Goal: Obtain resource: Download file/media

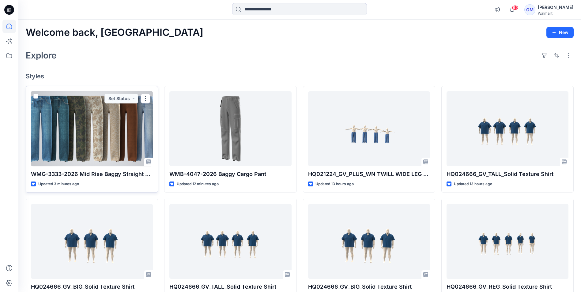
click at [105, 131] on div at bounding box center [92, 128] width 122 height 75
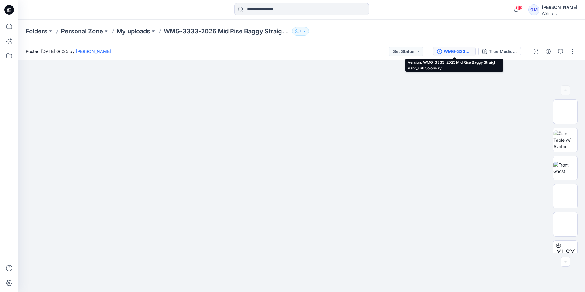
click at [456, 50] on div "WMG-3333-2025 Mid Rise Baggy Straight Pant_Full Colorway" at bounding box center [458, 51] width 28 height 7
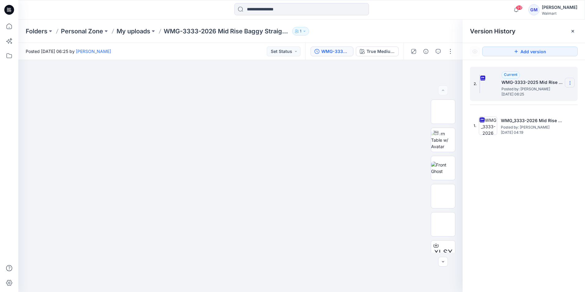
click at [570, 81] on icon at bounding box center [570, 83] width 5 height 5
click at [542, 95] on span "Download Source BW File" at bounding box center [539, 94] width 51 height 7
click at [7, 9] on icon at bounding box center [9, 10] width 10 height 10
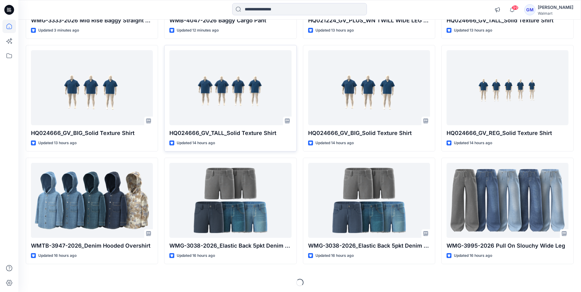
scroll to position [155, 0]
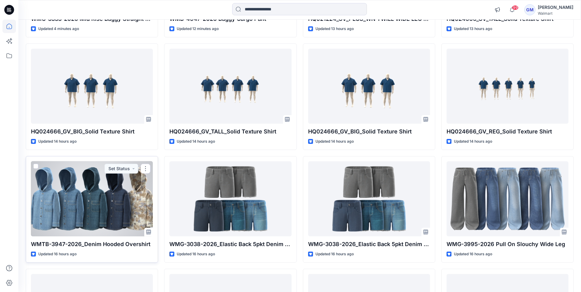
click at [104, 204] on div at bounding box center [92, 198] width 122 height 75
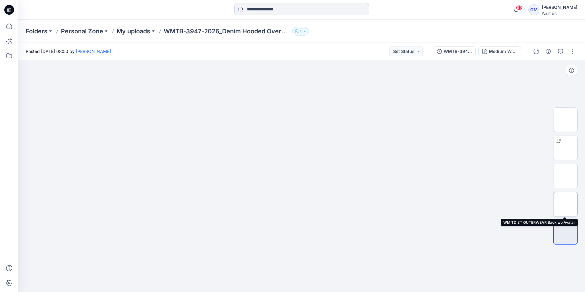
click at [566, 204] on img at bounding box center [566, 204] width 0 height 0
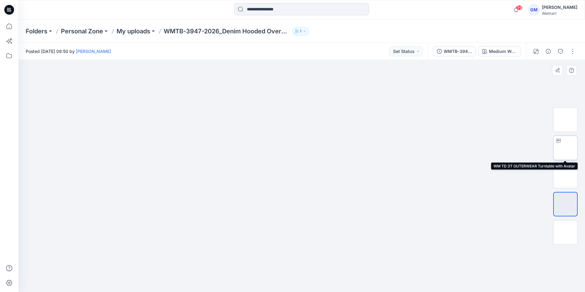
click at [566, 148] on img at bounding box center [566, 148] width 0 height 0
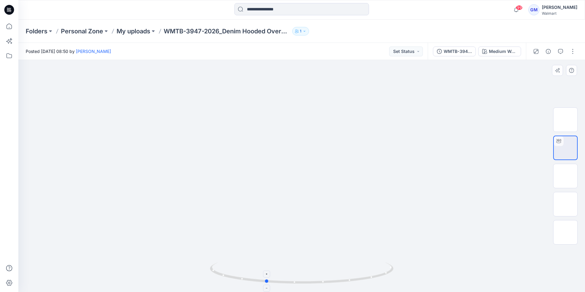
drag, startPoint x: 303, startPoint y: 283, endPoint x: 267, endPoint y: 284, distance: 36.1
click at [267, 284] on icon at bounding box center [302, 273] width 185 height 23
drag, startPoint x: 269, startPoint y: 283, endPoint x: 335, endPoint y: 276, distance: 65.5
click at [335, 276] on icon at bounding box center [302, 273] width 185 height 23
click at [12, 9] on icon at bounding box center [9, 10] width 10 height 10
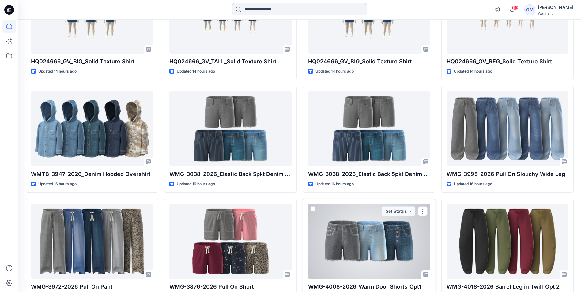
scroll to position [214, 0]
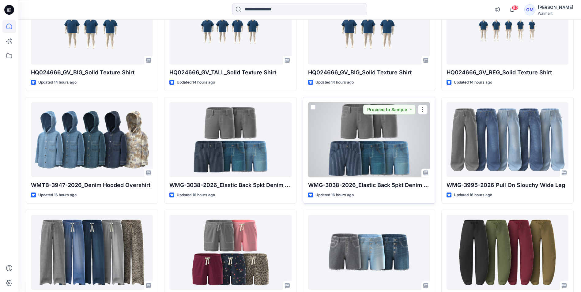
click at [354, 148] on div at bounding box center [369, 139] width 122 height 75
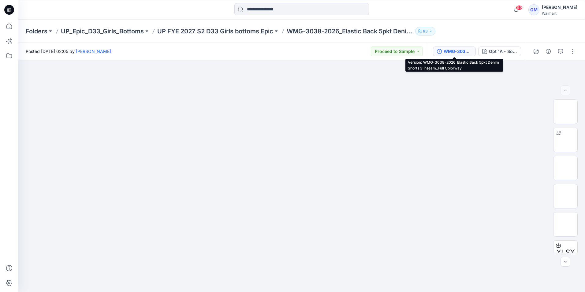
click at [459, 51] on div "WMG-3038-2026_Elastic Back 5pkt Denim Shorts 3 Inseam_Full Colorway" at bounding box center [458, 51] width 28 height 7
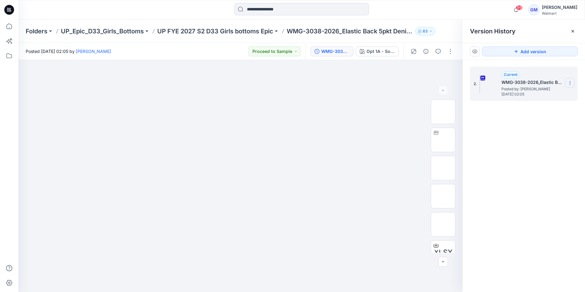
click at [569, 83] on icon at bounding box center [570, 83] width 5 height 5
click at [553, 93] on span "Download Source BW File" at bounding box center [539, 94] width 51 height 7
click at [9, 11] on icon at bounding box center [8, 11] width 3 height 0
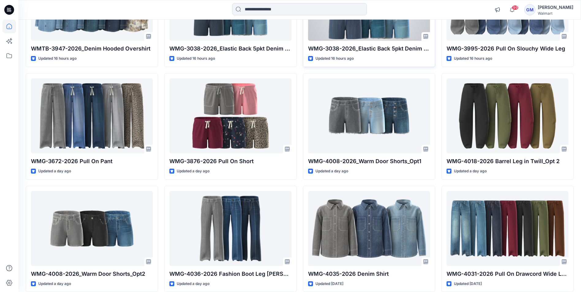
scroll to position [367, 0]
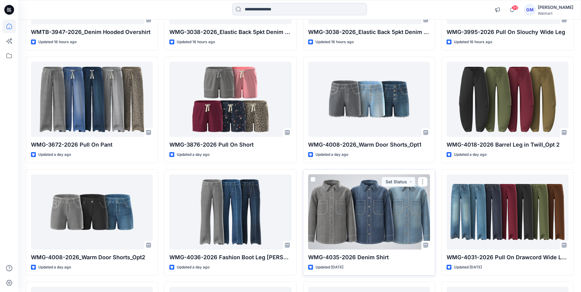
click at [371, 211] on div at bounding box center [369, 211] width 122 height 75
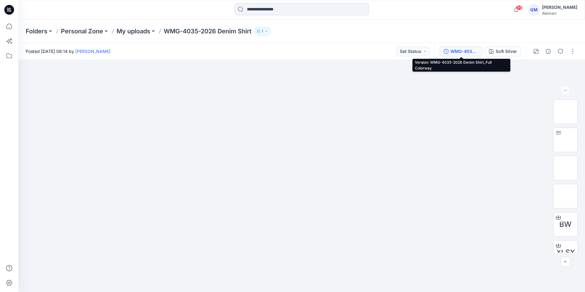
click at [468, 52] on div "WMG-4035-2026 Denim Shirt_Full Colorway" at bounding box center [465, 51] width 28 height 7
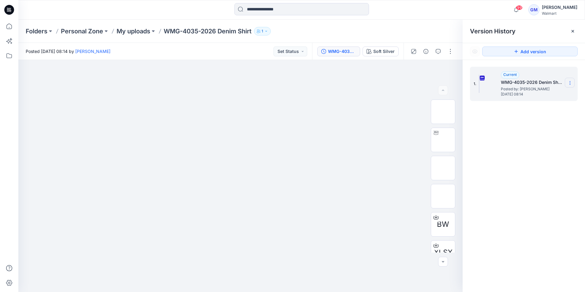
click at [569, 83] on icon at bounding box center [570, 83] width 5 height 5
click at [552, 95] on span "Download Source BW File" at bounding box center [539, 94] width 51 height 7
click at [306, 34] on div "Folders Personal Zone My uploads WMG-4035-2026 Denim Shirt 1" at bounding box center [278, 31] width 504 height 9
click at [443, 140] on img at bounding box center [443, 140] width 0 height 0
drag, startPoint x: 243, startPoint y: 285, endPoint x: 387, endPoint y: 264, distance: 144.8
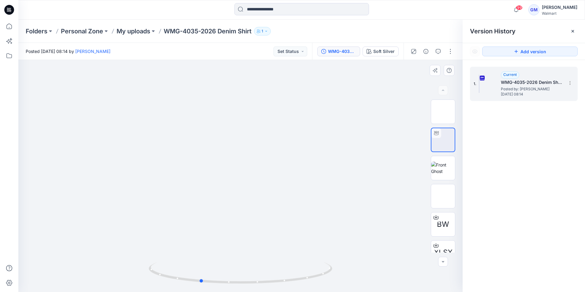
click at [387, 264] on div at bounding box center [240, 176] width 444 height 232
click at [9, 11] on icon at bounding box center [9, 10] width 10 height 10
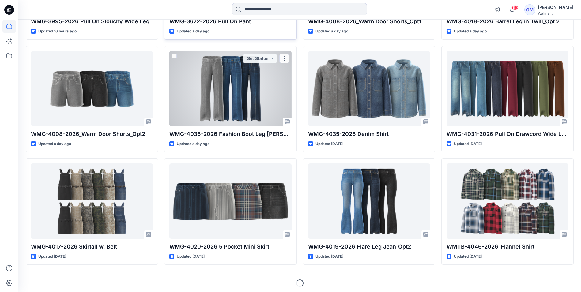
scroll to position [493, 0]
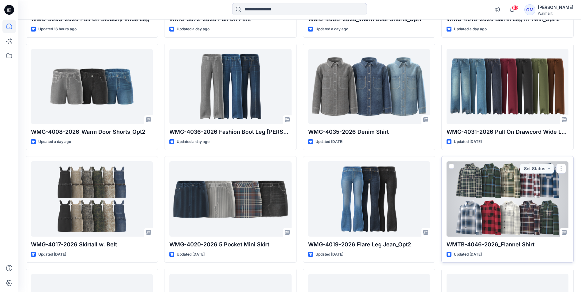
click at [501, 189] on div at bounding box center [507, 198] width 122 height 75
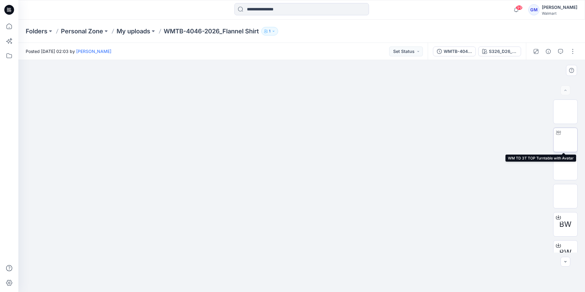
click at [566, 140] on img at bounding box center [566, 140] width 0 height 0
drag, startPoint x: 303, startPoint y: 285, endPoint x: 445, endPoint y: 259, distance: 144.9
click at [445, 259] on div at bounding box center [301, 176] width 567 height 232
drag, startPoint x: 263, startPoint y: 282, endPoint x: 290, endPoint y: 185, distance: 100.6
click at [223, 271] on icon at bounding box center [302, 273] width 185 height 23
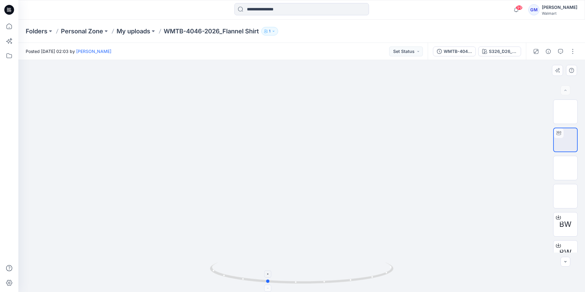
drag, startPoint x: 226, startPoint y: 276, endPoint x: 272, endPoint y: 287, distance: 47.1
click at [272, 285] on icon at bounding box center [302, 273] width 185 height 23
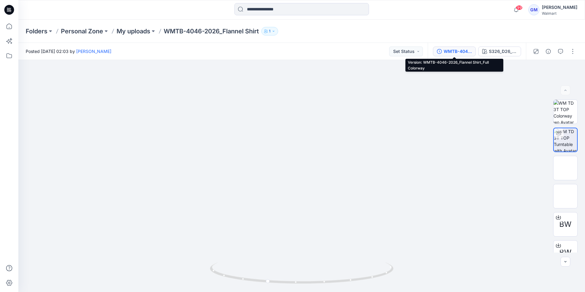
click at [453, 50] on div "WMTB-4046-2026_Flannel Shirt_Full Colorway" at bounding box center [458, 51] width 28 height 7
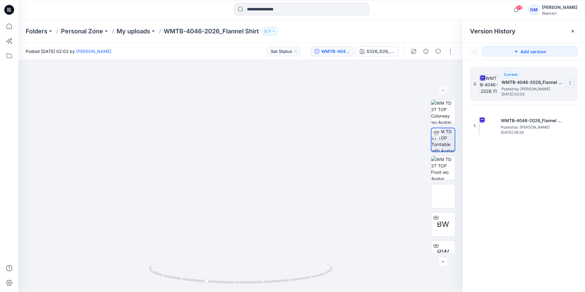
click at [570, 82] on icon at bounding box center [570, 81] width 0 height 0
click at [535, 96] on span "Download Source BW File" at bounding box center [539, 94] width 51 height 7
click at [331, 129] on img at bounding box center [240, 170] width 255 height 244
click at [9, 9] on icon at bounding box center [9, 10] width 10 height 10
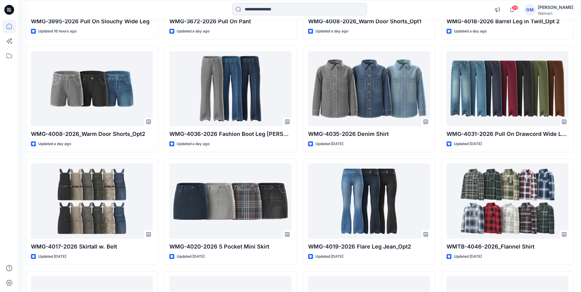
scroll to position [490, 0]
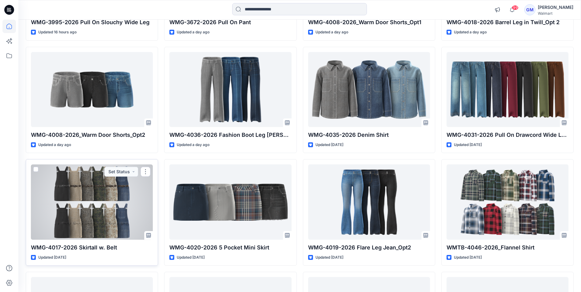
click at [103, 209] on div at bounding box center [92, 201] width 122 height 75
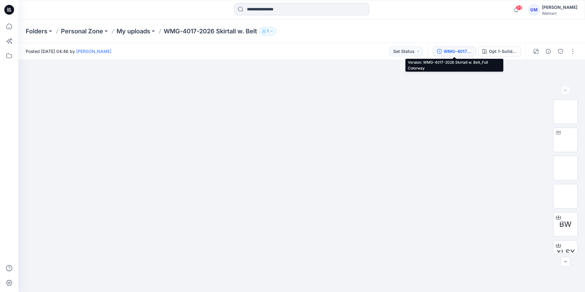
click at [455, 51] on div "WMG-4017-2026 Skirtall w. Belt_Full Colorway" at bounding box center [458, 51] width 28 height 7
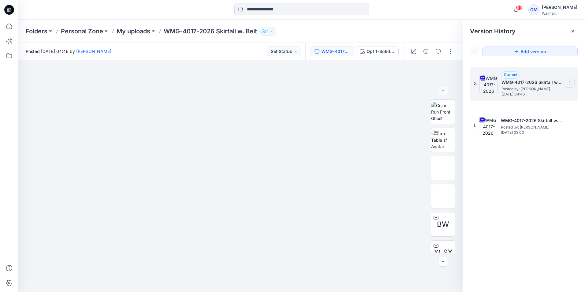
click at [569, 83] on icon at bounding box center [570, 83] width 5 height 5
click at [546, 95] on span "Download Source BW File" at bounding box center [539, 94] width 51 height 7
click at [439, 139] on img at bounding box center [443, 139] width 24 height 19
drag, startPoint x: 242, startPoint y: 284, endPoint x: 263, endPoint y: 282, distance: 20.4
click at [263, 282] on icon at bounding box center [241, 273] width 185 height 23
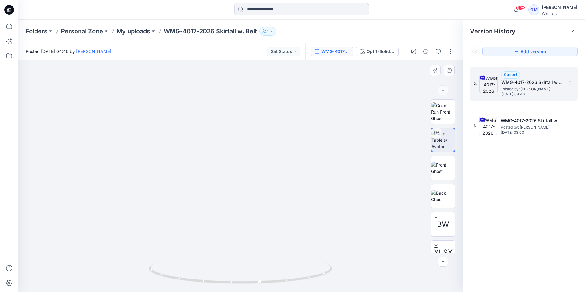
drag, startPoint x: 253, startPoint y: 145, endPoint x: 274, endPoint y: 244, distance: 100.7
drag, startPoint x: 272, startPoint y: 246, endPoint x: 257, endPoint y: 116, distance: 131.0
click at [12, 9] on icon at bounding box center [9, 10] width 10 height 10
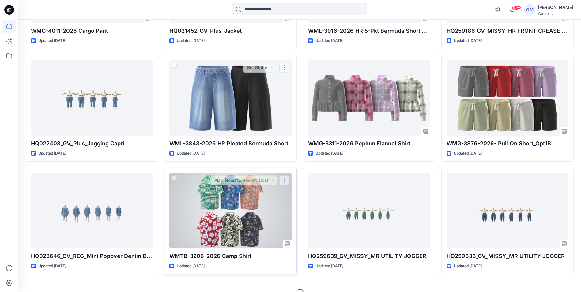
scroll to position [1845, 0]
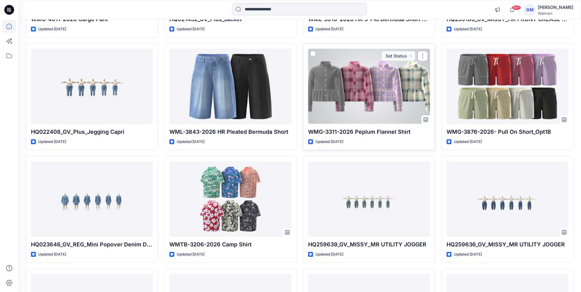
click at [370, 94] on div at bounding box center [369, 86] width 122 height 75
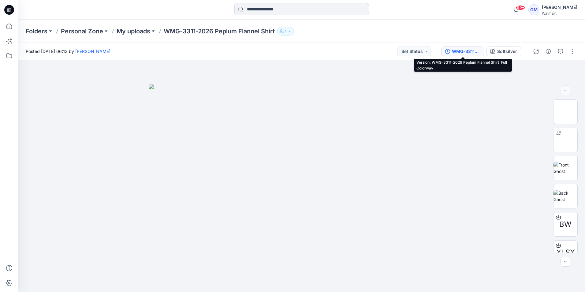
click at [470, 52] on div "WMG-3311-2026 Peplum Flannel Shirt_Full Colorway" at bounding box center [466, 51] width 28 height 7
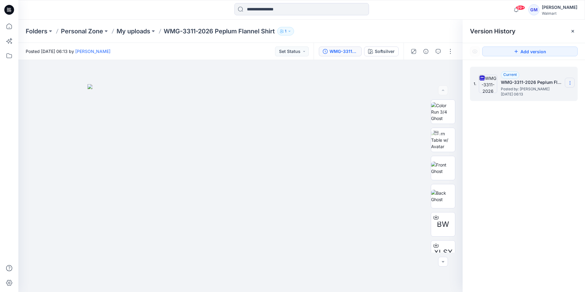
click at [569, 83] on icon at bounding box center [570, 83] width 5 height 5
click at [531, 95] on span "Download Source BW File" at bounding box center [539, 94] width 51 height 7
click at [9, 9] on icon at bounding box center [9, 9] width 3 height 0
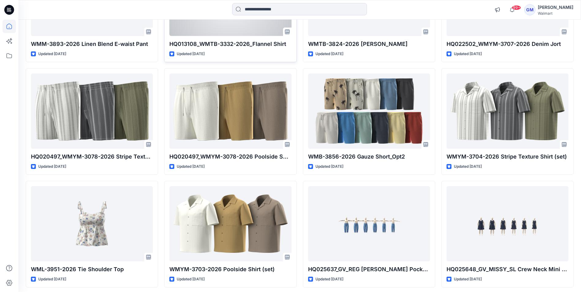
scroll to position [2498, 0]
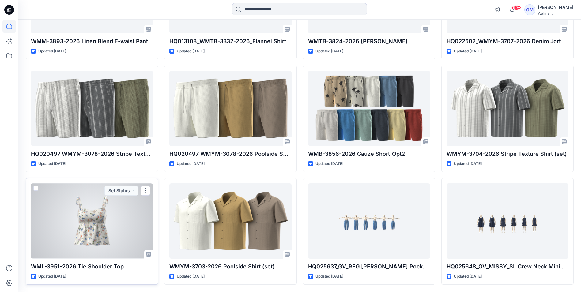
click at [103, 229] on div at bounding box center [92, 220] width 122 height 75
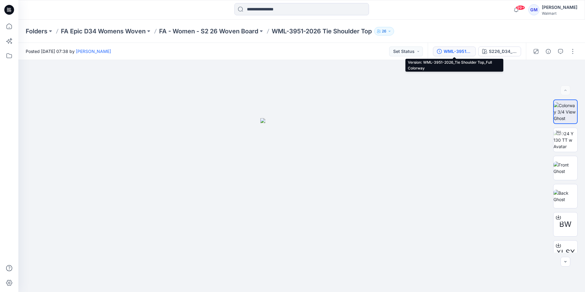
click at [460, 52] on div "WML-3951-2026_Tie Shoulder Top_Full Colorway" at bounding box center [458, 51] width 28 height 7
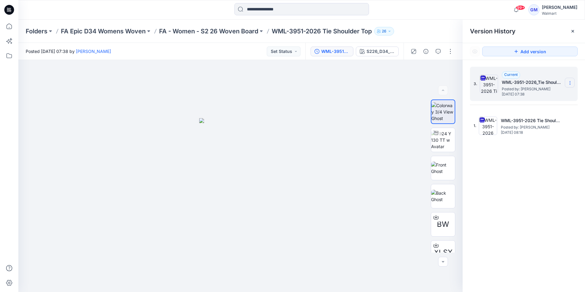
click at [571, 84] on icon at bounding box center [570, 83] width 5 height 5
click at [545, 96] on span "Download Source BW File" at bounding box center [539, 94] width 51 height 7
click at [9, 10] on icon at bounding box center [9, 10] width 10 height 10
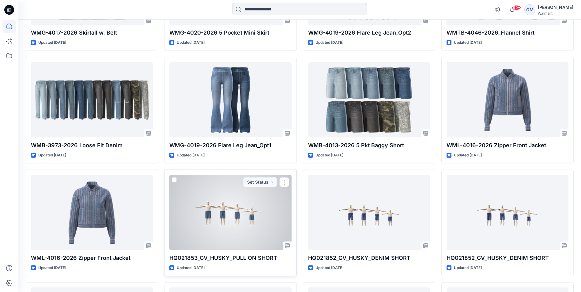
scroll to position [704, 0]
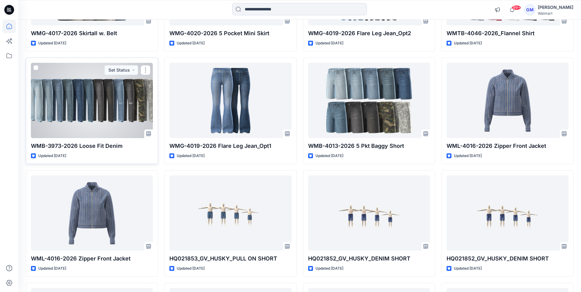
click at [120, 112] on div at bounding box center [92, 100] width 122 height 75
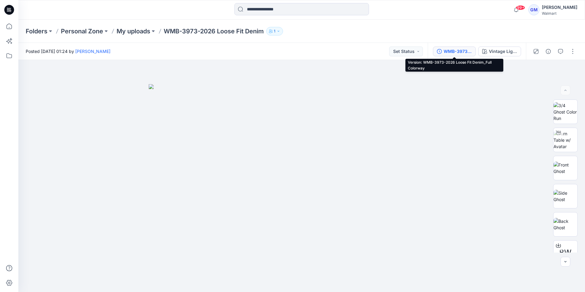
click at [454, 53] on div "WMB-3973-2026 Loose Fit Denim_Full Colorway" at bounding box center [458, 51] width 28 height 7
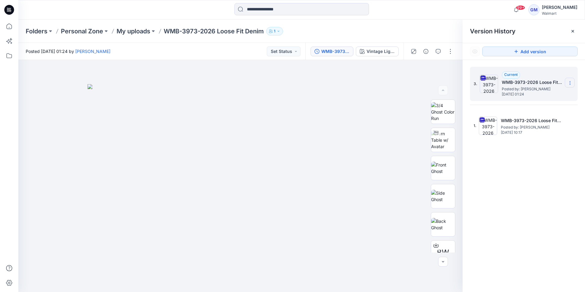
click at [568, 82] on icon at bounding box center [570, 83] width 5 height 5
click at [553, 94] on span "Download Source BW File" at bounding box center [539, 94] width 51 height 7
click at [394, 13] on div at bounding box center [301, 9] width 283 height 13
click at [9, 13] on icon at bounding box center [9, 10] width 10 height 10
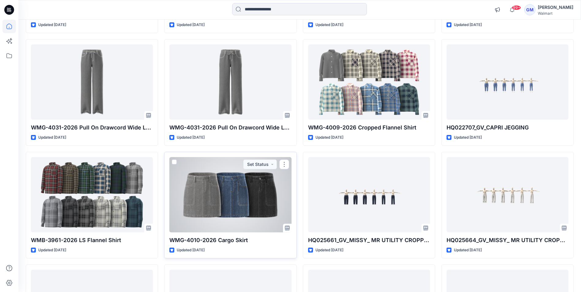
scroll to position [1500, 0]
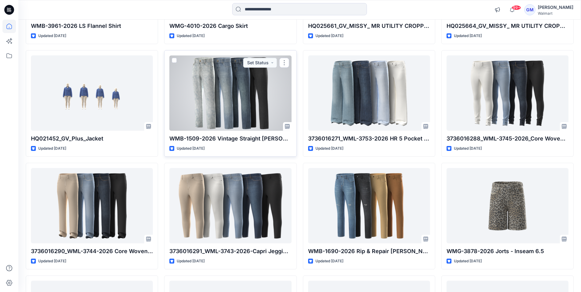
click at [238, 111] on div at bounding box center [230, 92] width 122 height 75
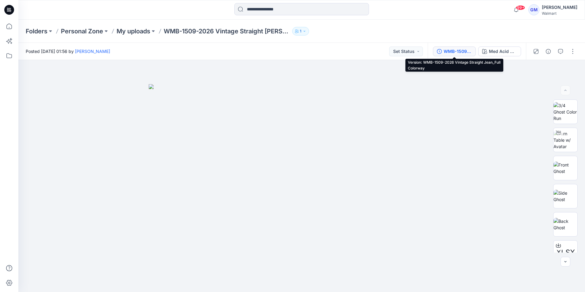
click at [463, 51] on div "WMB-1509-2026 Vintage Straight Jean_Full Colorway" at bounding box center [458, 51] width 28 height 7
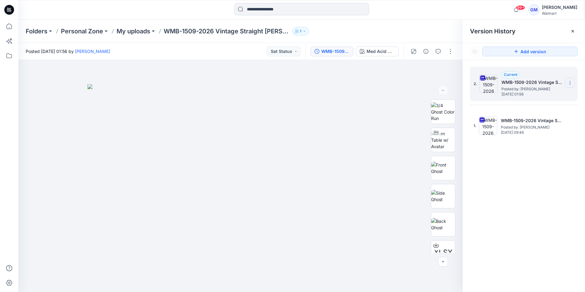
click at [571, 83] on icon at bounding box center [570, 83] width 5 height 5
click at [549, 97] on span "Download Source BW File" at bounding box center [539, 94] width 51 height 7
click at [10, 9] on icon at bounding box center [9, 9] width 3 height 0
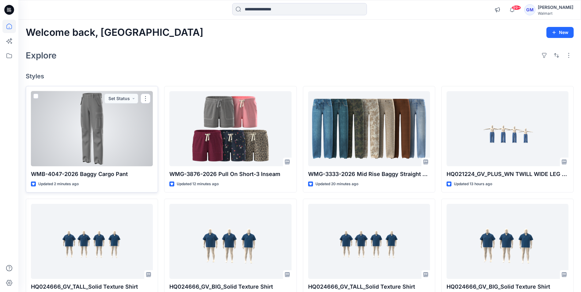
click at [91, 133] on div at bounding box center [92, 128] width 122 height 75
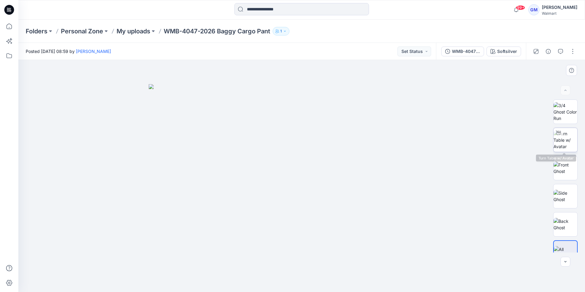
click at [563, 149] on img at bounding box center [566, 139] width 24 height 19
click at [566, 135] on img at bounding box center [565, 139] width 23 height 19
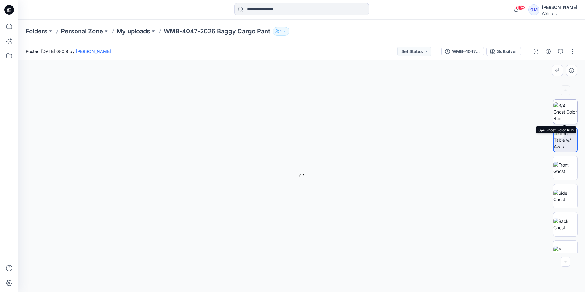
click at [558, 108] on img at bounding box center [566, 111] width 24 height 19
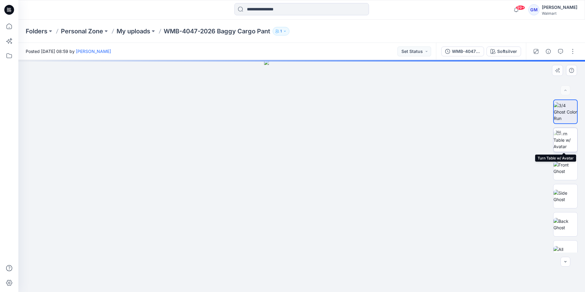
click at [565, 140] on img at bounding box center [566, 139] width 24 height 19
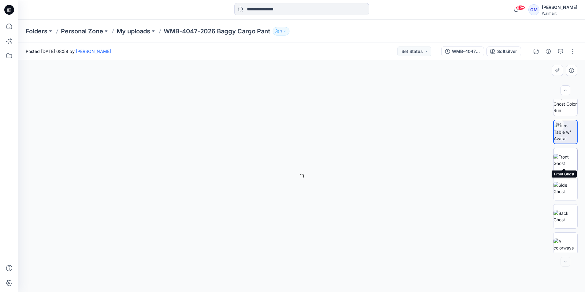
scroll to position [12, 0]
click at [561, 238] on img at bounding box center [566, 240] width 24 height 13
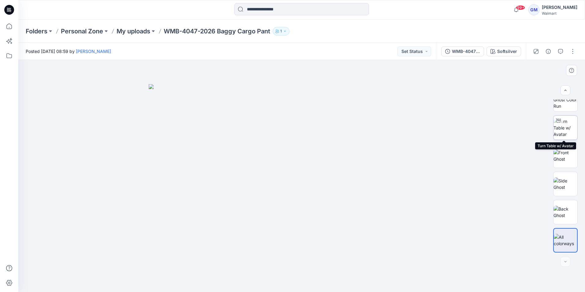
click at [567, 122] on img at bounding box center [566, 127] width 24 height 19
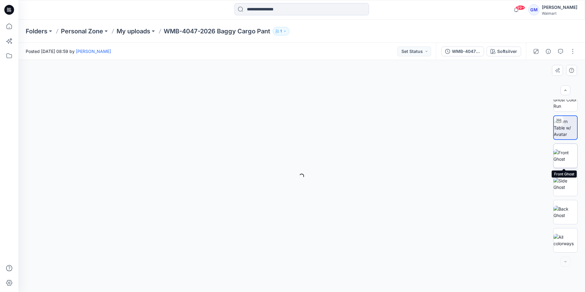
click at [568, 155] on img at bounding box center [566, 155] width 24 height 13
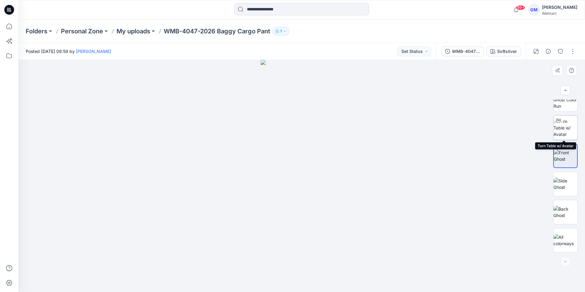
click at [560, 130] on img at bounding box center [566, 127] width 24 height 19
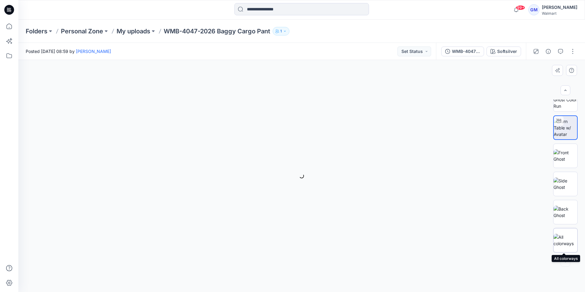
click at [568, 238] on img at bounding box center [566, 240] width 24 height 13
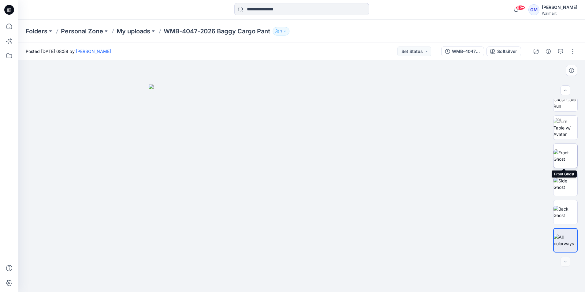
click at [562, 149] on img at bounding box center [566, 155] width 24 height 13
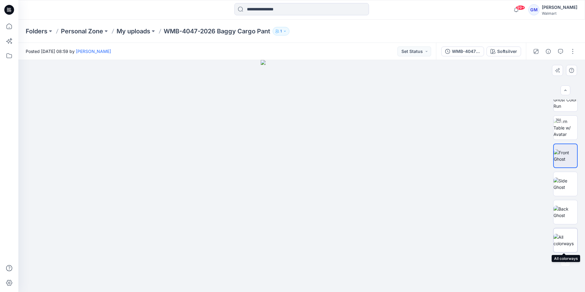
click at [563, 238] on img at bounding box center [566, 240] width 24 height 13
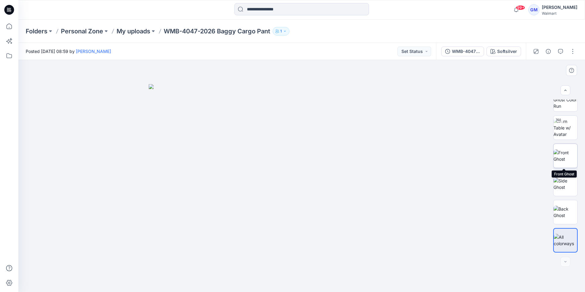
click at [564, 149] on img at bounding box center [566, 155] width 24 height 13
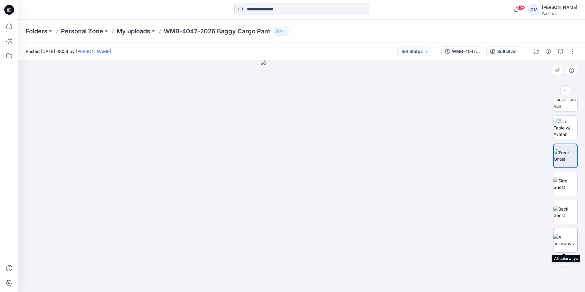
click at [568, 235] on img at bounding box center [566, 240] width 24 height 13
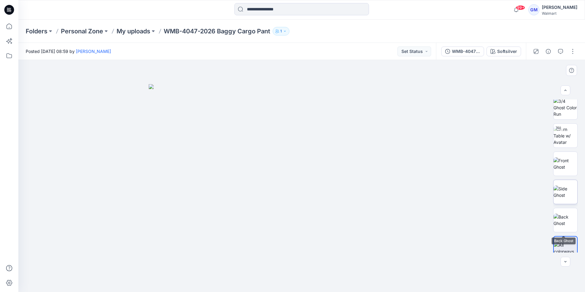
scroll to position [0, 0]
click at [575, 52] on button "button" at bounding box center [573, 52] width 10 height 10
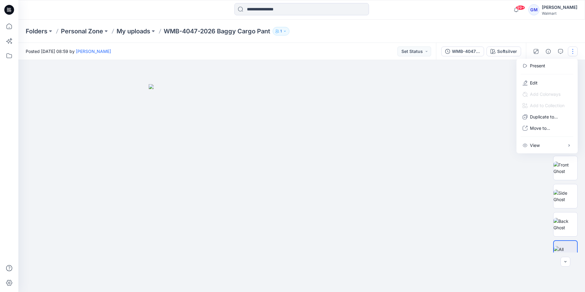
click at [465, 126] on div at bounding box center [301, 176] width 567 height 232
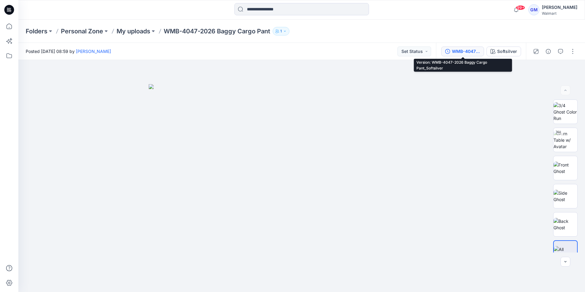
click at [466, 53] on div "WMB-4047-2026 Baggy Cargo Pant_Softsilver" at bounding box center [466, 51] width 28 height 7
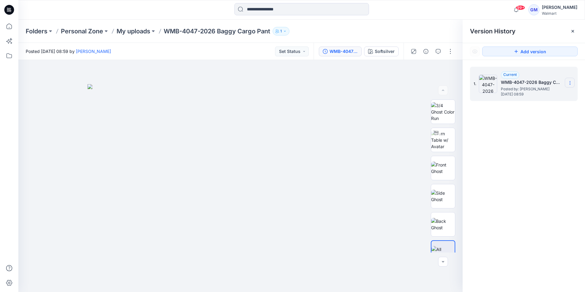
click at [569, 82] on icon at bounding box center [570, 83] width 5 height 5
click at [380, 95] on img at bounding box center [241, 188] width 306 height 208
click at [10, 10] on icon at bounding box center [9, 10] width 10 height 10
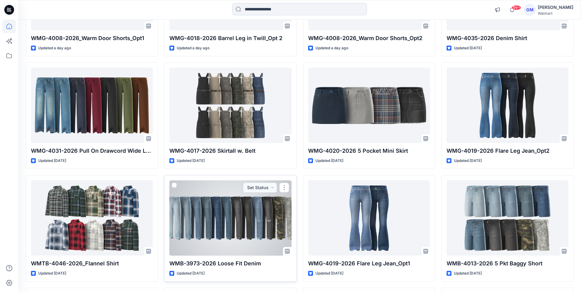
scroll to position [585, 0]
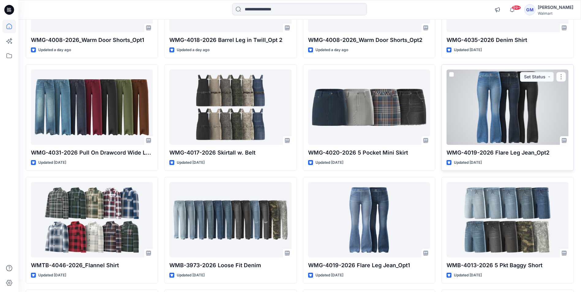
click at [511, 95] on div at bounding box center [507, 106] width 122 height 75
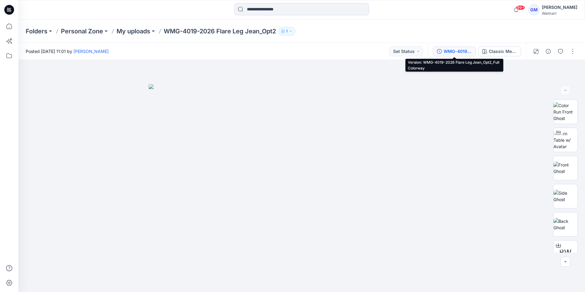
click at [457, 51] on div "WMG-4019-2026 Flare Leg Jean_Opt2_Full Colorway" at bounding box center [458, 51] width 28 height 7
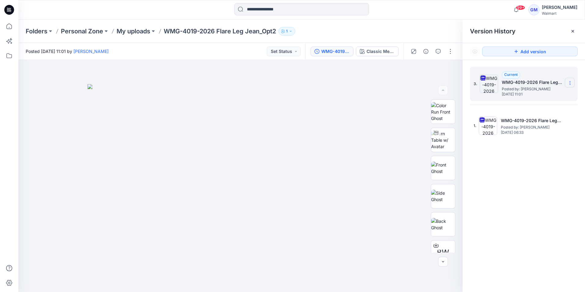
click at [568, 83] on icon at bounding box center [570, 83] width 5 height 5
click at [545, 92] on span "Download Source BW File" at bounding box center [539, 94] width 51 height 7
click at [8, 9] on icon at bounding box center [8, 9] width 2 height 0
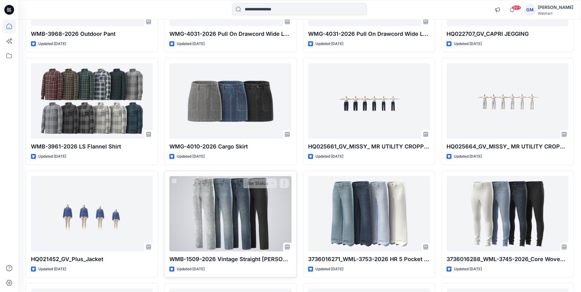
scroll to position [1383, 0]
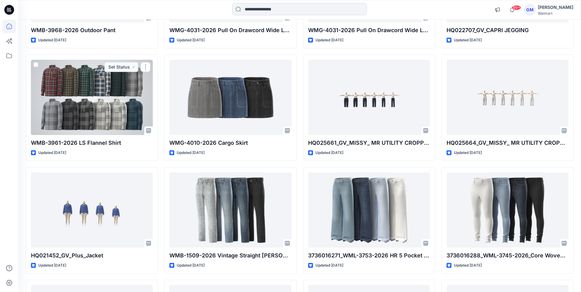
drag, startPoint x: 109, startPoint y: 116, endPoint x: 115, endPoint y: 115, distance: 6.2
click at [110, 116] on div at bounding box center [92, 97] width 122 height 75
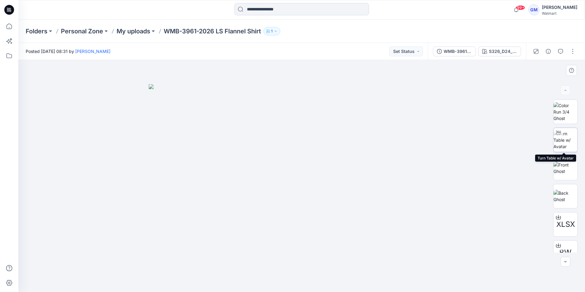
click at [562, 141] on img at bounding box center [566, 139] width 24 height 19
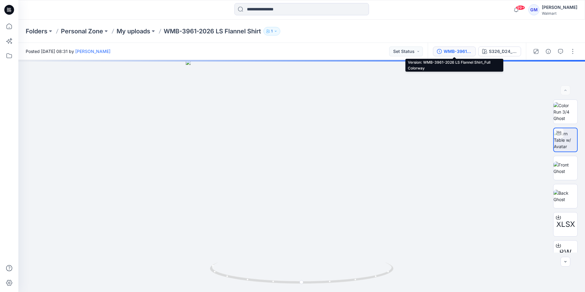
click at [456, 52] on div "WMB-3961-2026 LS Flannel Shirt_Full Colorway" at bounding box center [458, 51] width 28 height 7
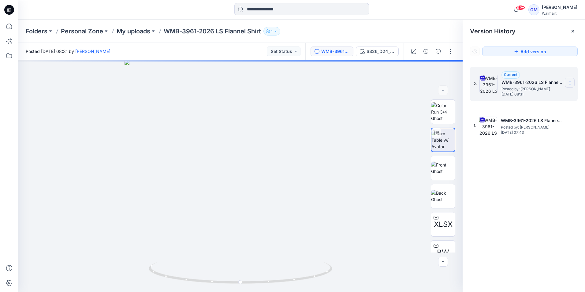
click at [571, 82] on icon at bounding box center [570, 83] width 5 height 5
click at [560, 94] on span "Download Source BW File" at bounding box center [539, 94] width 51 height 7
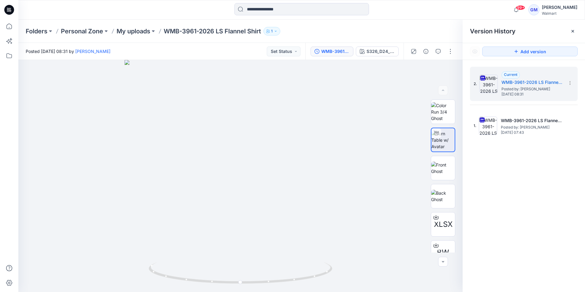
click at [9, 9] on icon at bounding box center [9, 10] width 10 height 10
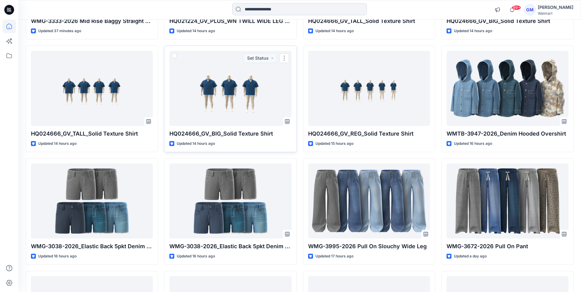
scroll to position [337, 0]
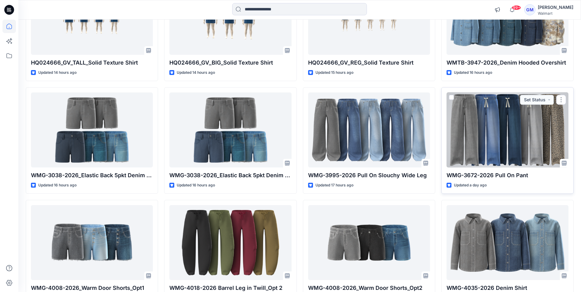
click at [500, 145] on div at bounding box center [507, 129] width 122 height 75
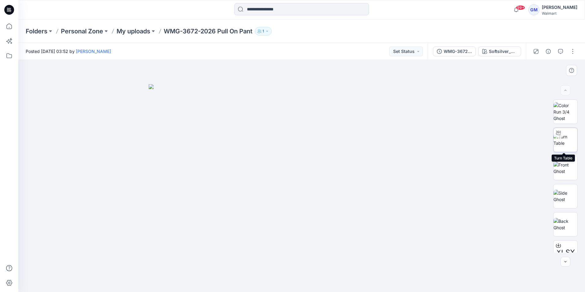
click at [559, 139] on img at bounding box center [566, 139] width 24 height 13
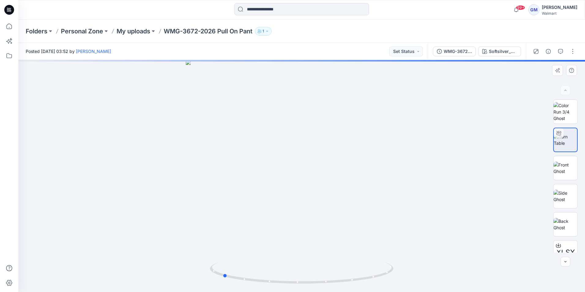
drag, startPoint x: 301, startPoint y: 281, endPoint x: 405, endPoint y: 269, distance: 105.1
click at [405, 269] on div at bounding box center [301, 176] width 567 height 232
click at [344, 215] on div at bounding box center [301, 176] width 567 height 232
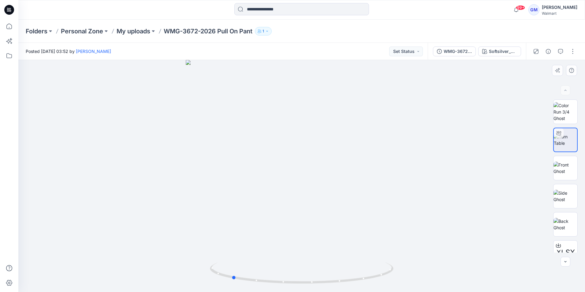
drag, startPoint x: 298, startPoint y: 224, endPoint x: 307, endPoint y: 177, distance: 47.7
click at [307, 177] on div at bounding box center [301, 176] width 567 height 232
drag, startPoint x: 299, startPoint y: 207, endPoint x: 315, endPoint y: 71, distance: 136.8
click at [315, 71] on img at bounding box center [302, 51] width 482 height 482
drag, startPoint x: 313, startPoint y: 198, endPoint x: 319, endPoint y: 158, distance: 40.1
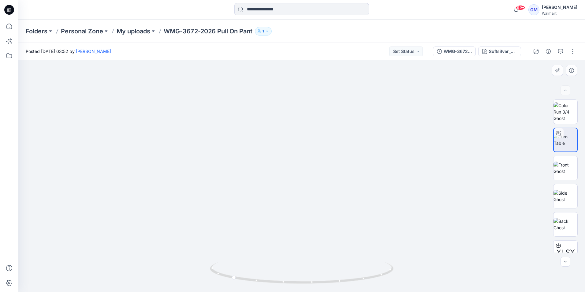
click at [319, 158] on img at bounding box center [302, 51] width 482 height 482
drag, startPoint x: 288, startPoint y: 185, endPoint x: 342, endPoint y: 193, distance: 53.8
click at [342, 193] on img at bounding box center [302, 54] width 482 height 475
drag, startPoint x: 235, startPoint y: 281, endPoint x: 483, endPoint y: 250, distance: 249.5
click at [483, 250] on div at bounding box center [301, 176] width 567 height 232
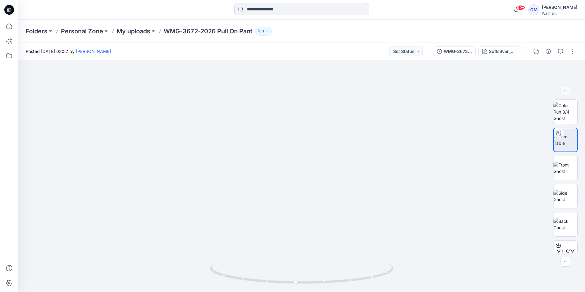
click at [9, 11] on icon at bounding box center [9, 10] width 10 height 10
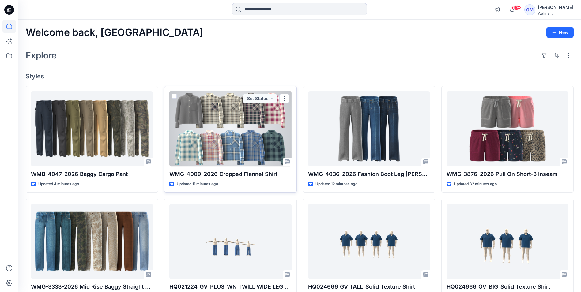
click at [211, 121] on div at bounding box center [230, 128] width 122 height 75
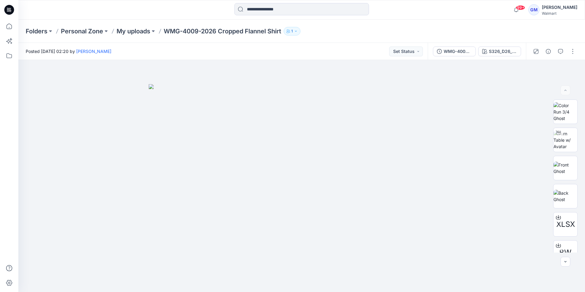
click at [11, 10] on icon at bounding box center [9, 10] width 10 height 10
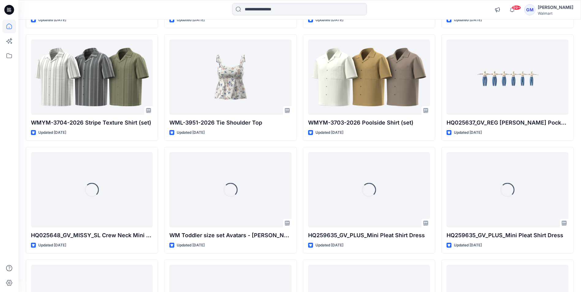
scroll to position [2643, 0]
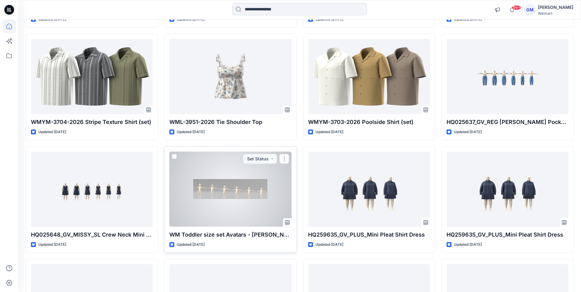
click at [236, 200] on div at bounding box center [230, 189] width 122 height 75
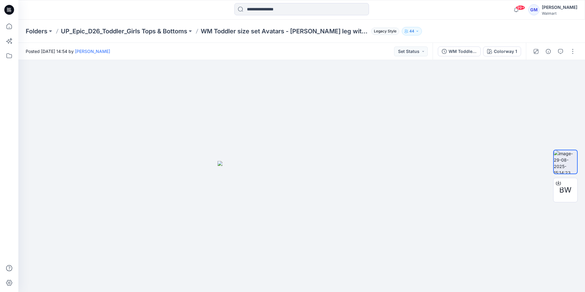
click at [11, 9] on icon at bounding box center [9, 10] width 10 height 10
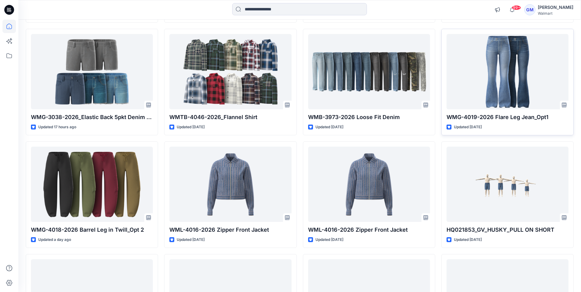
scroll to position [732, 0]
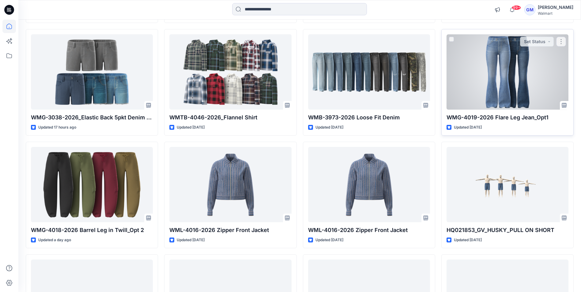
click at [497, 82] on div at bounding box center [507, 71] width 122 height 75
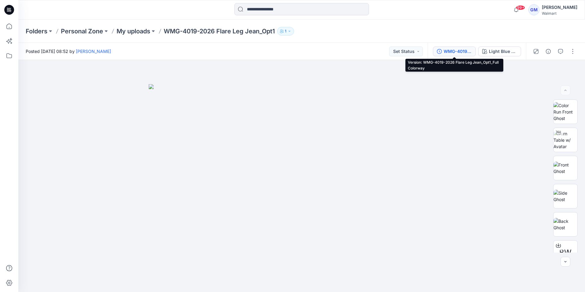
click at [463, 52] on div "WMG-4019-2026 Flare Leg Jean_Opt1_Full Colorway" at bounding box center [458, 51] width 28 height 7
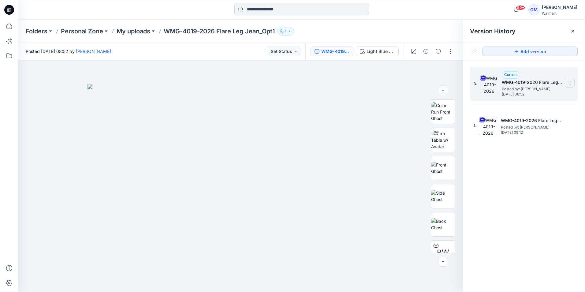
click at [571, 78] on section at bounding box center [570, 83] width 10 height 10
click at [556, 92] on span "Download Source BW File" at bounding box center [539, 94] width 51 height 7
click at [43, 13] on div at bounding box center [89, 9] width 142 height 13
click at [9, 12] on icon at bounding box center [9, 10] width 10 height 10
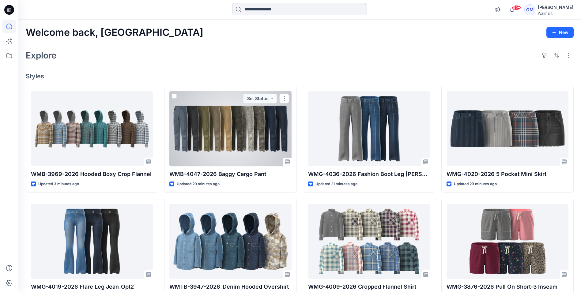
click at [215, 135] on div at bounding box center [230, 128] width 122 height 75
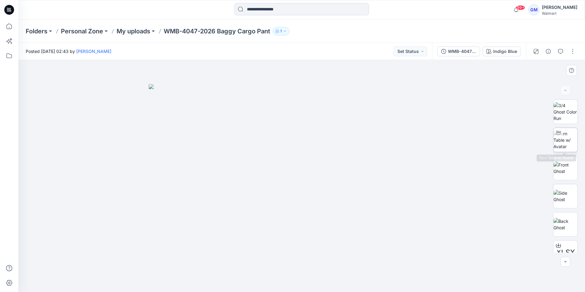
click at [560, 143] on img at bounding box center [566, 139] width 24 height 19
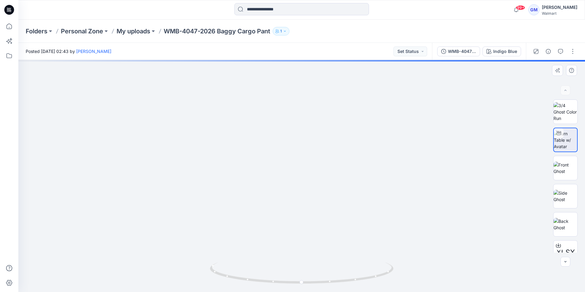
drag, startPoint x: 314, startPoint y: 246, endPoint x: 317, endPoint y: 229, distance: 17.4
click at [330, 193] on img at bounding box center [301, 135] width 315 height 313
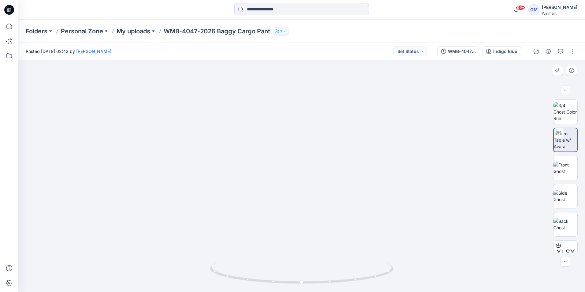
drag, startPoint x: 328, startPoint y: 133, endPoint x: 328, endPoint y: 215, distance: 82.3
drag, startPoint x: 344, startPoint y: 189, endPoint x: 341, endPoint y: 239, distance: 49.6
drag, startPoint x: 338, startPoint y: 173, endPoint x: 340, endPoint y: 217, distance: 44.2
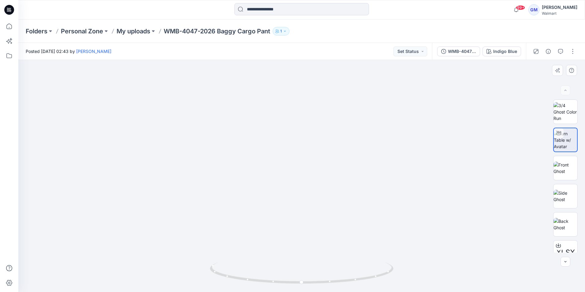
drag, startPoint x: 318, startPoint y: 203, endPoint x: 315, endPoint y: 129, distance: 74.8
drag, startPoint x: 325, startPoint y: 206, endPoint x: 327, endPoint y: 246, distance: 40.1
click at [341, 264] on div at bounding box center [301, 176] width 567 height 232
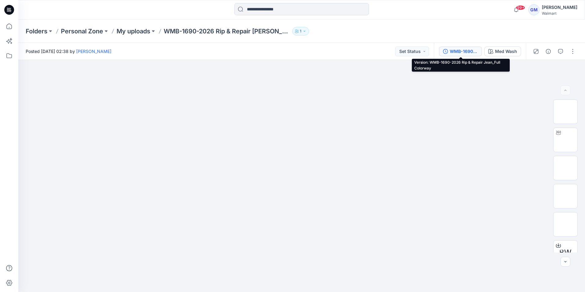
click at [455, 50] on div "WMB-1690-2026 Rip & Repair Jean_Full Colorway" at bounding box center [464, 51] width 28 height 7
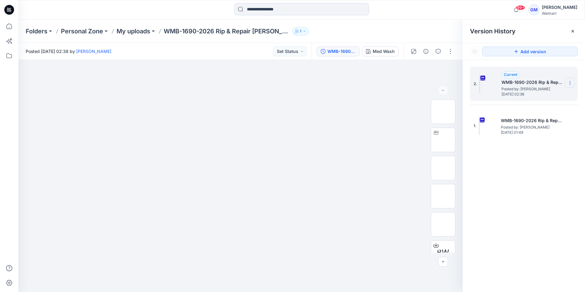
click at [573, 83] on section at bounding box center [570, 83] width 10 height 10
click at [557, 95] on span "Download Source BW File" at bounding box center [539, 94] width 51 height 7
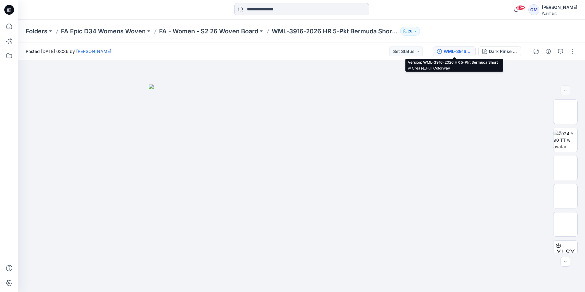
click at [459, 49] on div "WML-3916-2026 HR 5-Pkt Bermuda Short w Crease_Full Colorway" at bounding box center [458, 51] width 28 height 7
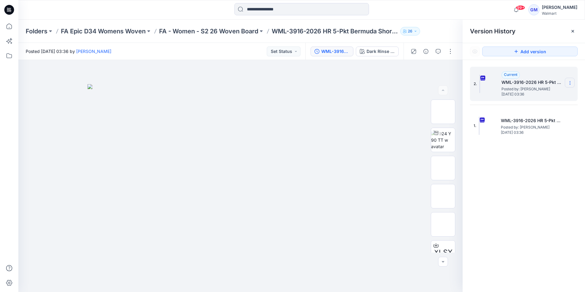
click at [571, 85] on icon at bounding box center [570, 83] width 5 height 5
click at [531, 95] on span "Download Source BW File" at bounding box center [539, 94] width 51 height 7
click at [209, 5] on div at bounding box center [301, 9] width 283 height 13
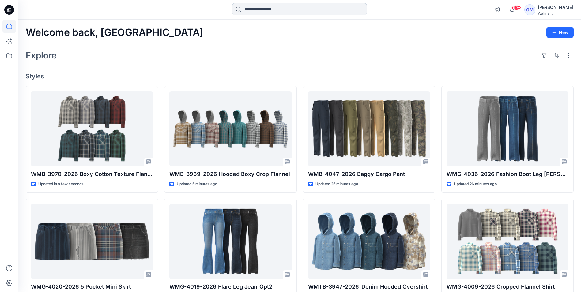
click at [283, 9] on input at bounding box center [299, 9] width 135 height 12
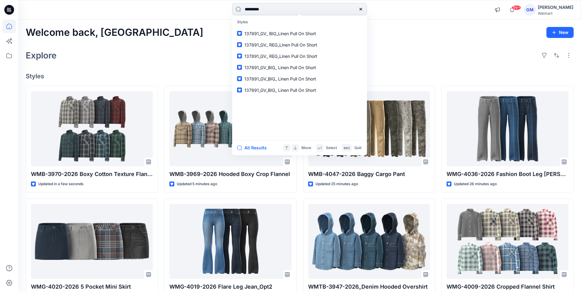
type input "*********"
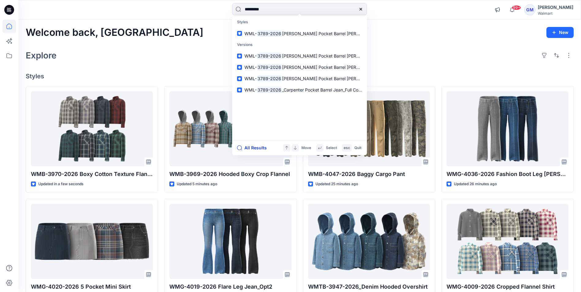
click at [255, 147] on button "All Results" at bounding box center [254, 147] width 34 height 7
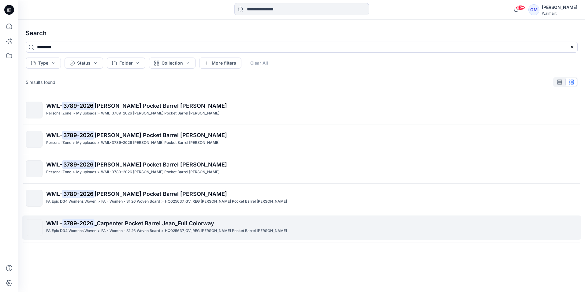
click at [137, 225] on span "_Carpenter Pocket Barrel Jean_Full Colorway" at bounding box center [155, 223] width 120 height 6
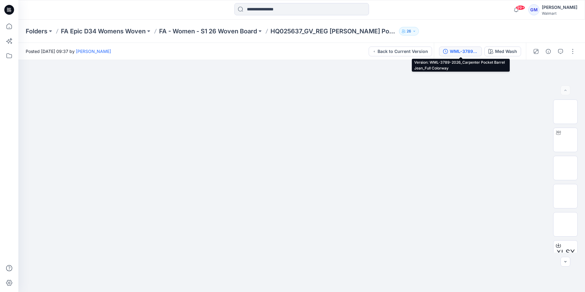
click at [466, 49] on div "WML-3789-2026_Carpenter Pocket Barrel Jean_Full Colorway" at bounding box center [464, 51] width 28 height 7
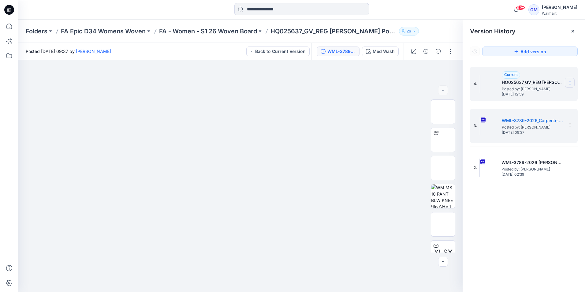
click at [571, 81] on icon at bounding box center [570, 83] width 5 height 5
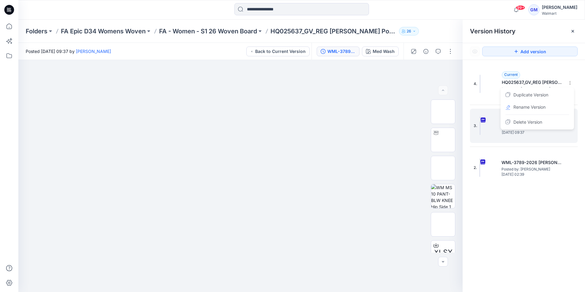
click at [453, 24] on div "Folders FA Epic D34 Womens Woven FA - Women - S1 26 Woven Board HQ025637_GV_REG…" at bounding box center [301, 31] width 567 height 23
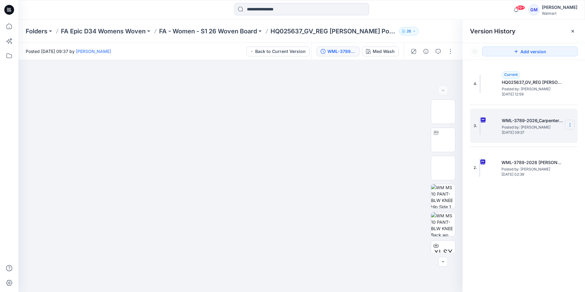
click at [570, 124] on icon at bounding box center [570, 123] width 0 height 0
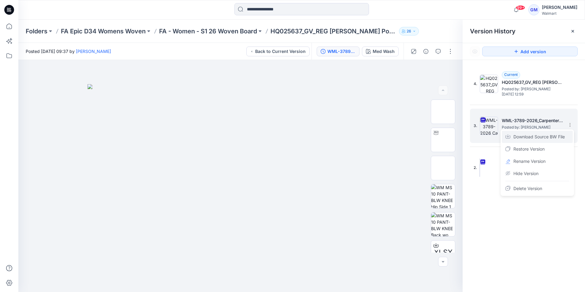
click at [551, 137] on span "Download Source BW File" at bounding box center [539, 136] width 51 height 7
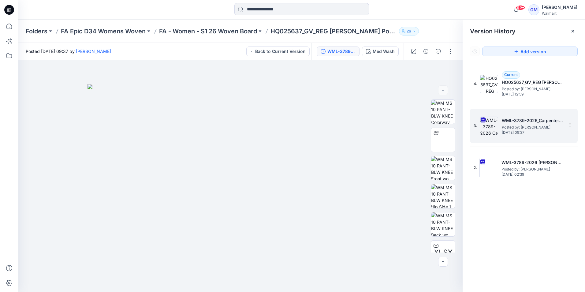
click at [403, 10] on div at bounding box center [301, 9] width 283 height 13
click at [380, 52] on div "Med Wash" at bounding box center [384, 51] width 22 height 7
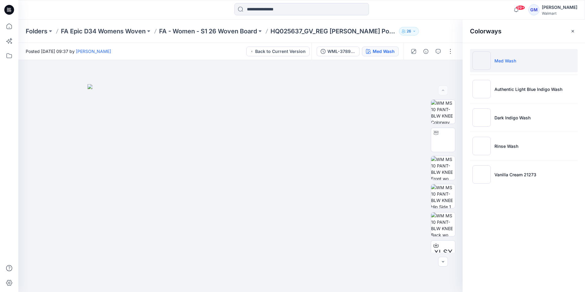
click at [448, 6] on div "99+ Notifications Your style WMB-3969-2026 Hooded Boxy Crop Flannel has been up…" at bounding box center [301, 9] width 567 height 13
